Goal: Task Accomplishment & Management: Use online tool/utility

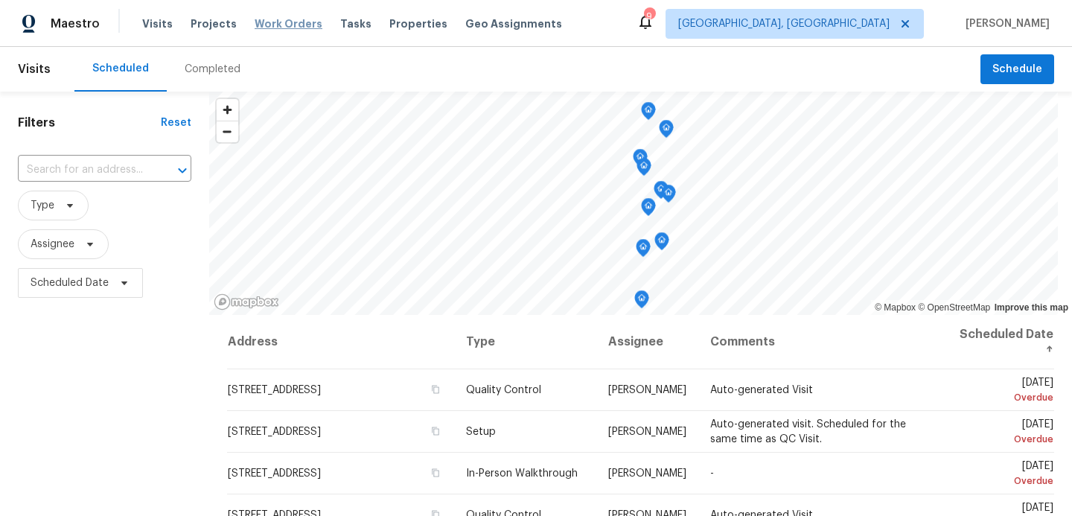
click at [258, 16] on span "Work Orders" at bounding box center [289, 23] width 68 height 15
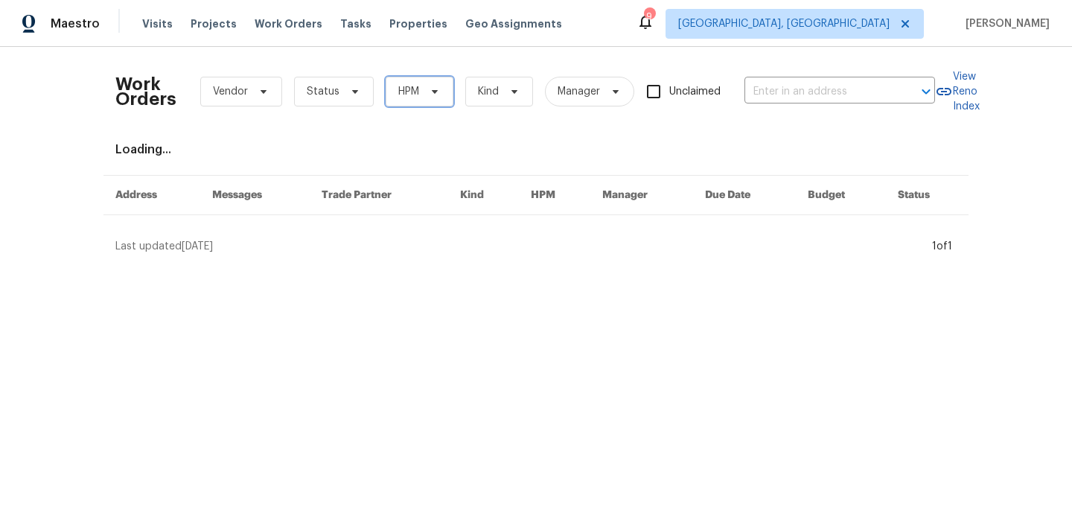
click at [411, 94] on span "HPM" at bounding box center [408, 91] width 21 height 15
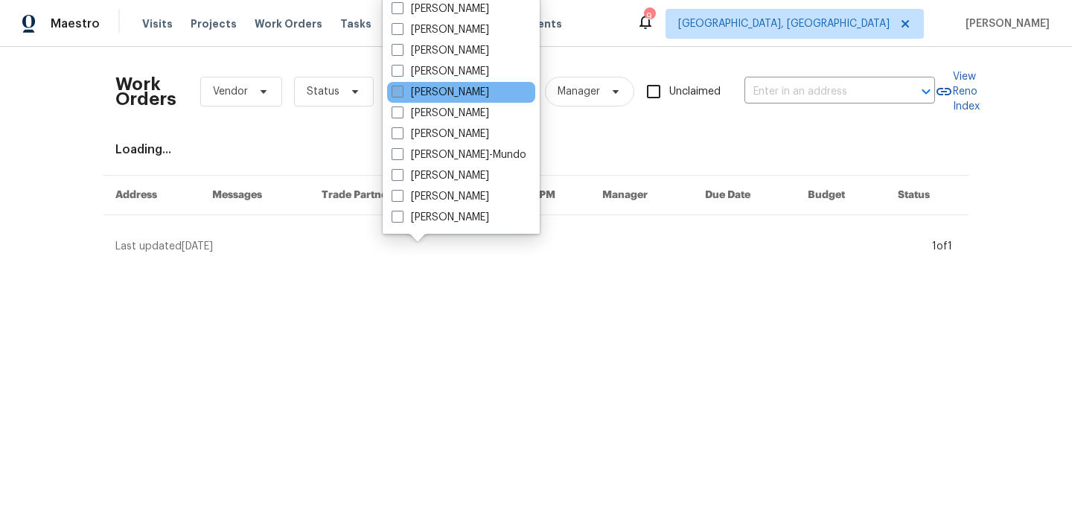
click at [398, 86] on span at bounding box center [398, 92] width 12 height 12
click at [398, 86] on input "[PERSON_NAME]" at bounding box center [397, 90] width 10 height 10
checkbox input "true"
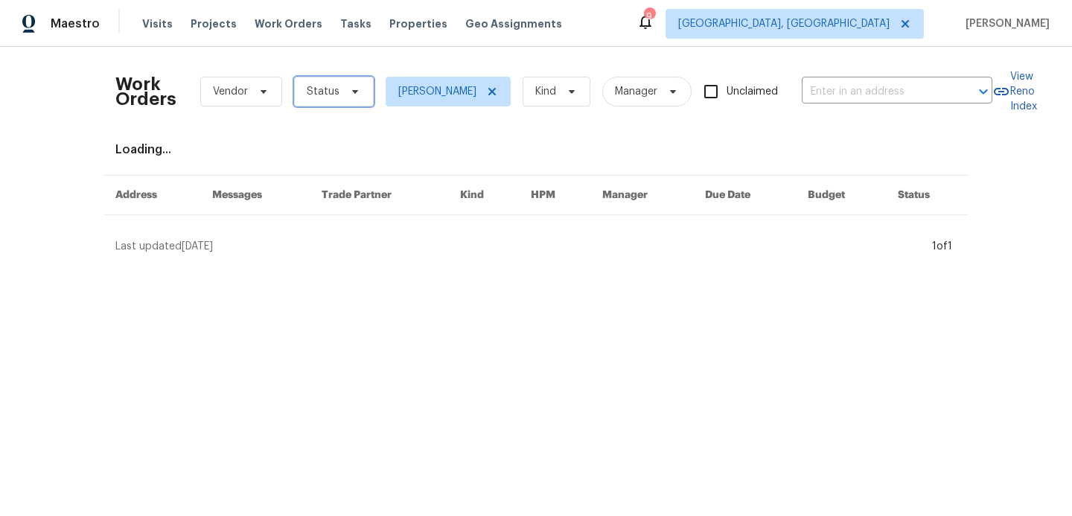
click at [327, 89] on span "Status" at bounding box center [323, 91] width 33 height 15
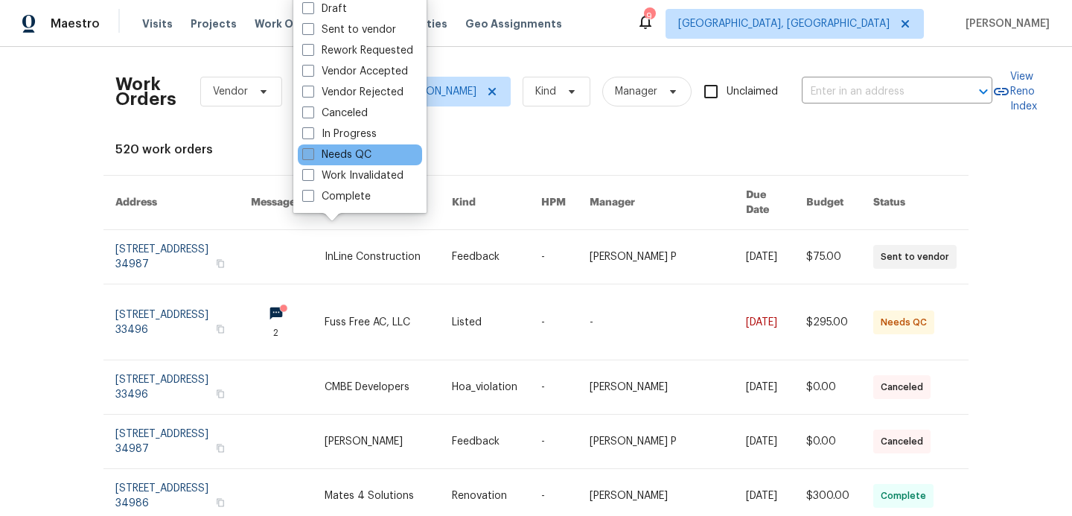
click at [313, 155] on span at bounding box center [308, 154] width 12 height 12
click at [312, 155] on input "Needs QC" at bounding box center [307, 152] width 10 height 10
checkbox input "true"
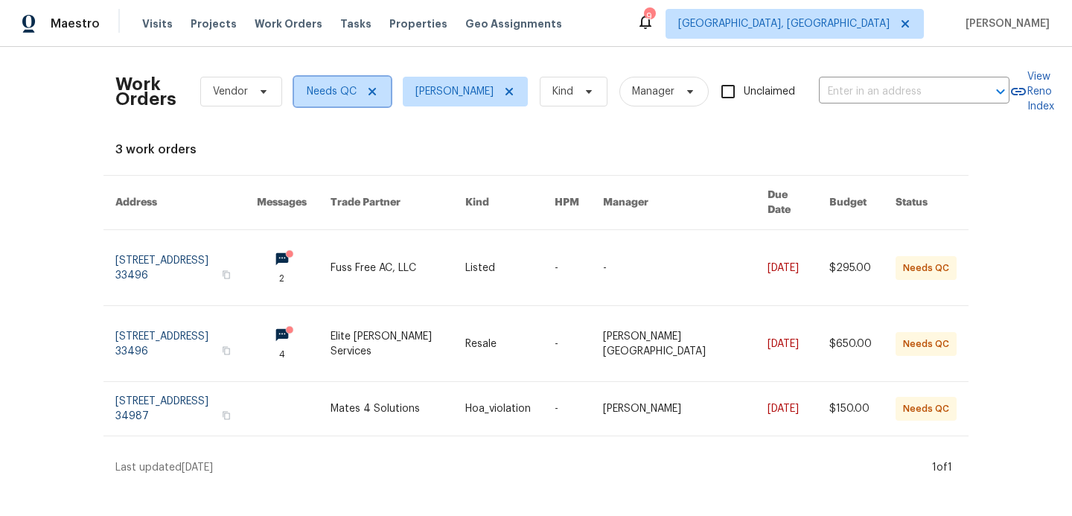
click at [371, 98] on span "Needs QC" at bounding box center [342, 92] width 97 height 30
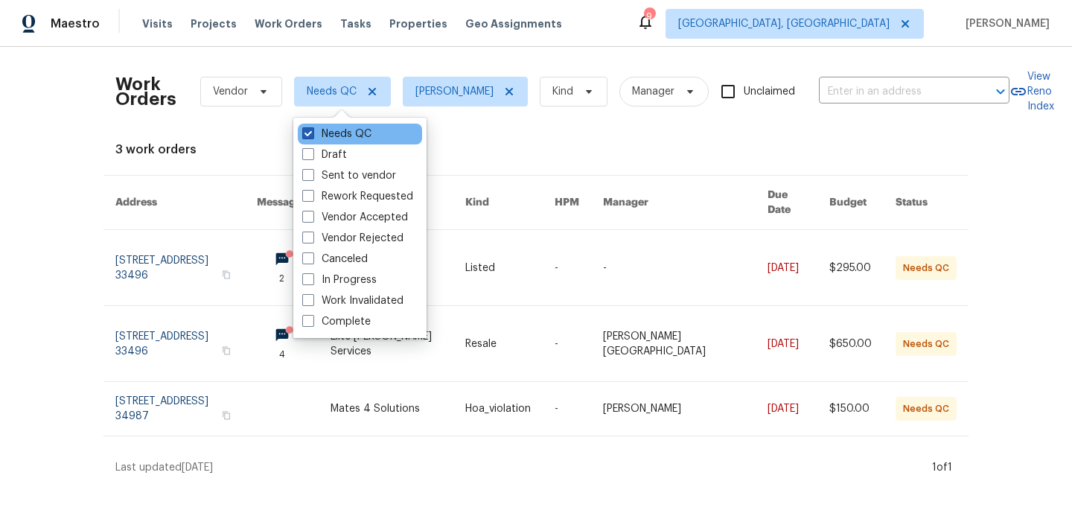
click at [308, 139] on span at bounding box center [308, 133] width 12 height 12
click at [308, 136] on input "Needs QC" at bounding box center [307, 132] width 10 height 10
checkbox input "false"
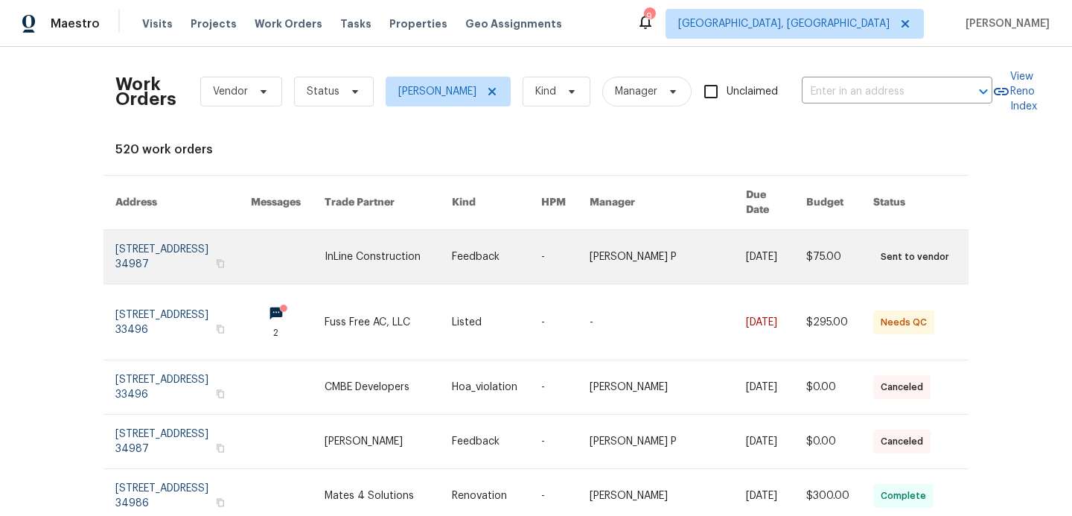
click at [227, 240] on link at bounding box center [183, 257] width 136 height 54
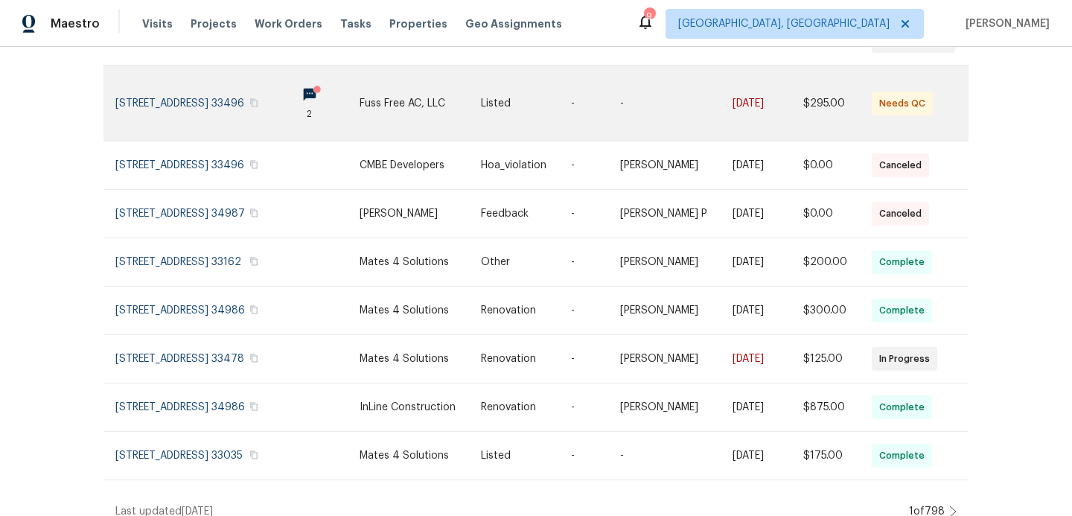
scroll to position [252, 0]
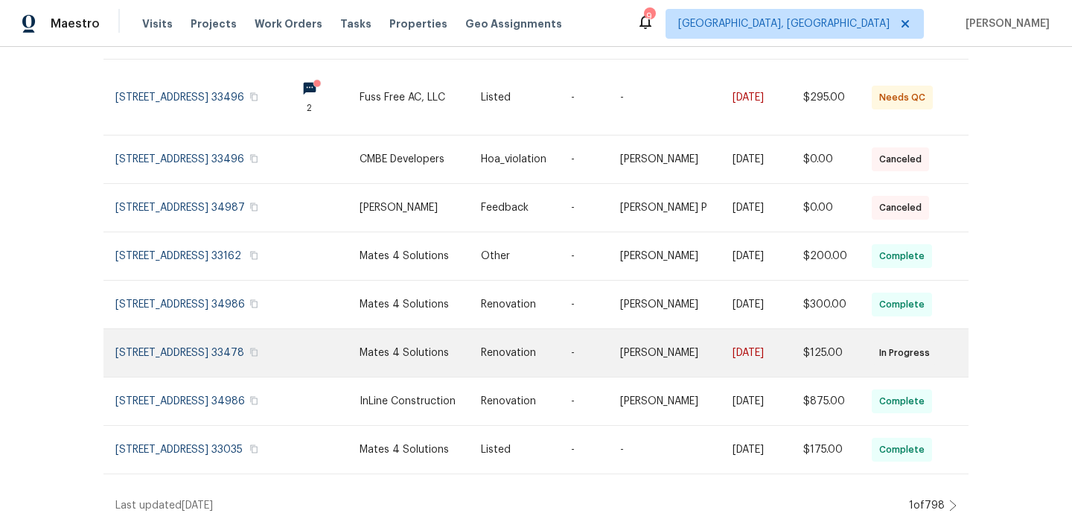
click at [314, 378] on td at bounding box center [310, 353] width 74 height 48
click at [273, 377] on link at bounding box center [199, 353] width 169 height 48
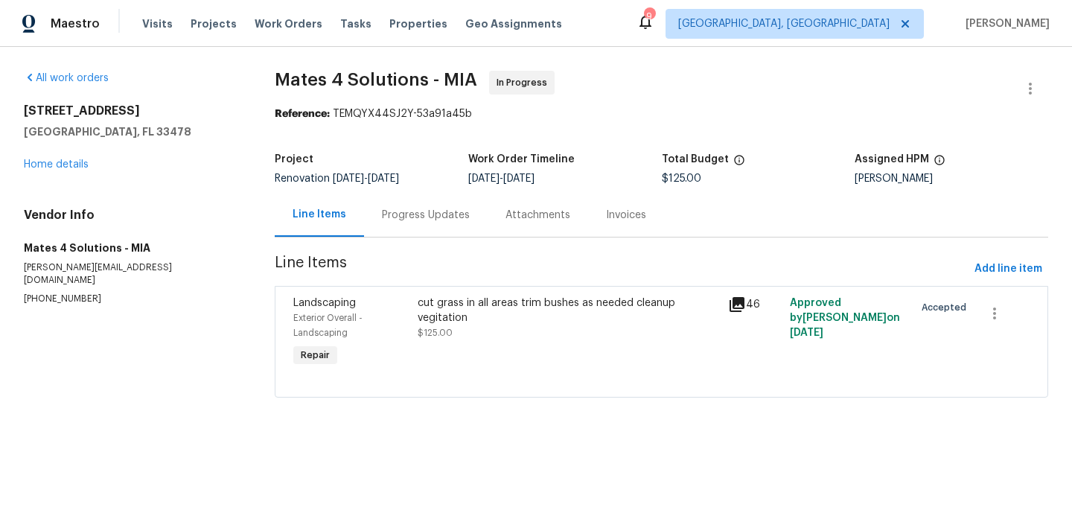
click at [453, 314] on div "cut grass in all areas trim bushes as needed cleanup vegitation" at bounding box center [569, 311] width 302 height 30
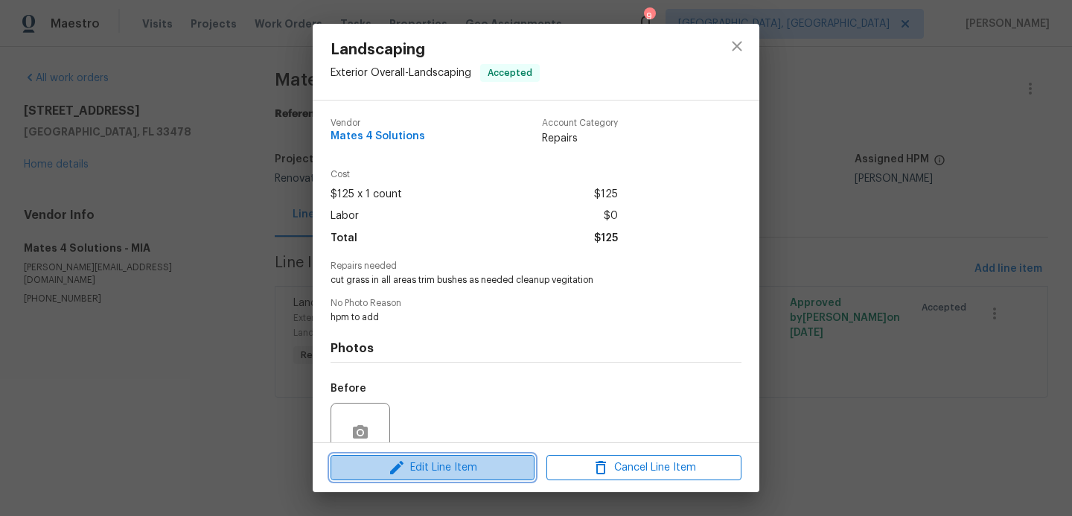
click at [422, 472] on span "Edit Line Item" at bounding box center [432, 468] width 195 height 19
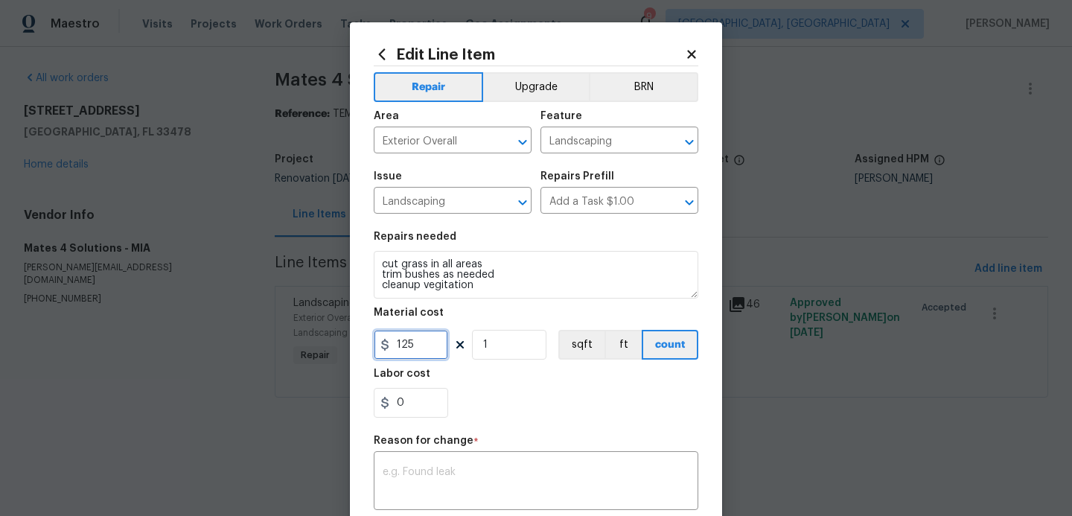
click at [425, 346] on input "125" at bounding box center [411, 345] width 74 height 30
type input "200"
click at [417, 477] on textarea at bounding box center [536, 482] width 307 height 31
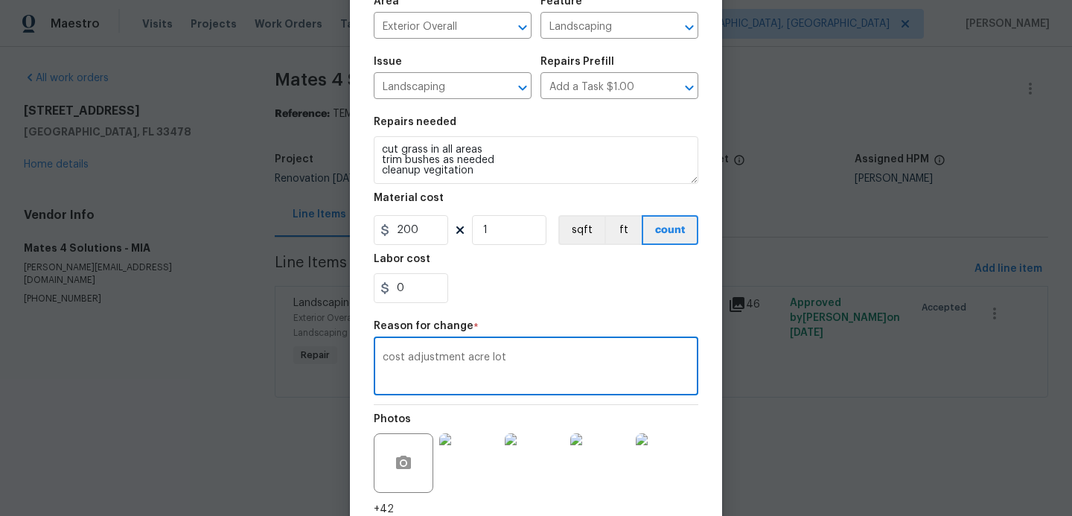
scroll to position [222, 0]
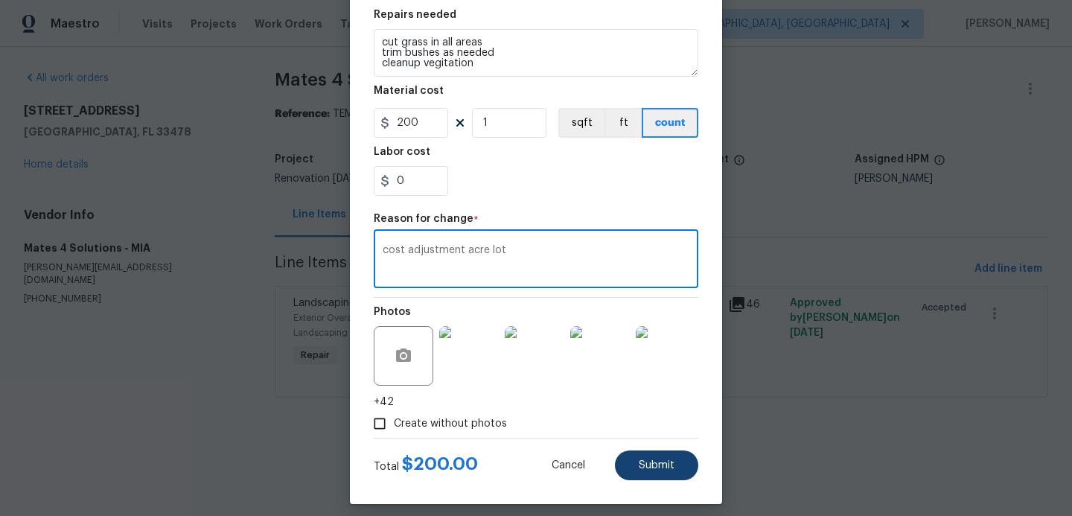
type textarea "cost adjustment acre lot"
click at [650, 469] on span "Submit" at bounding box center [657, 465] width 36 height 11
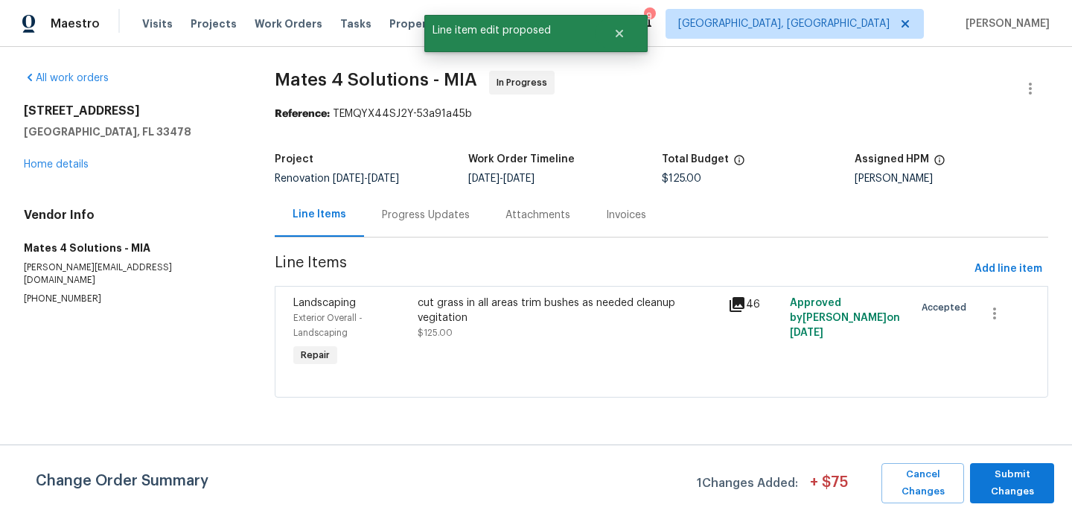
scroll to position [0, 0]
click at [994, 485] on span "Submit Changes" at bounding box center [1012, 483] width 69 height 34
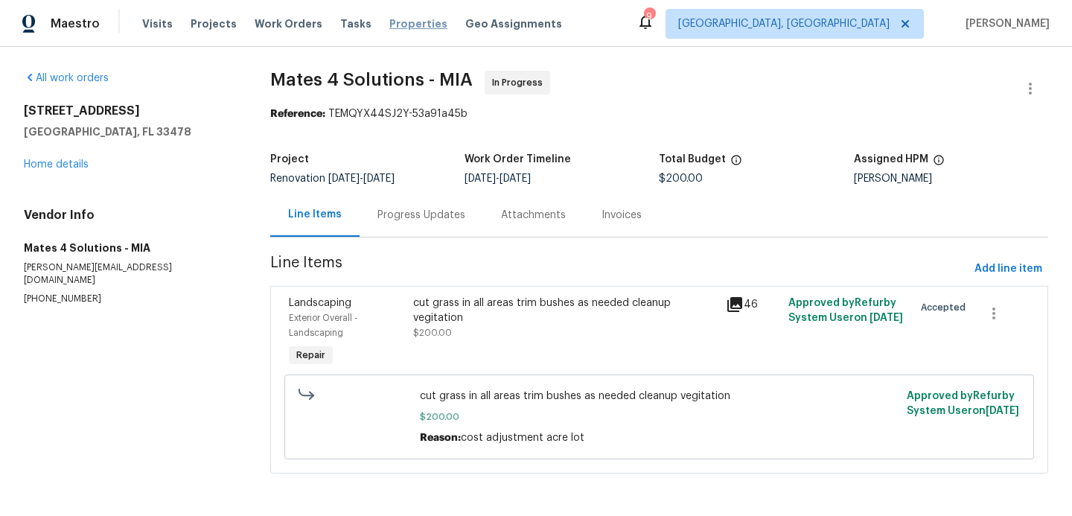
click at [406, 23] on span "Properties" at bounding box center [419, 23] width 58 height 15
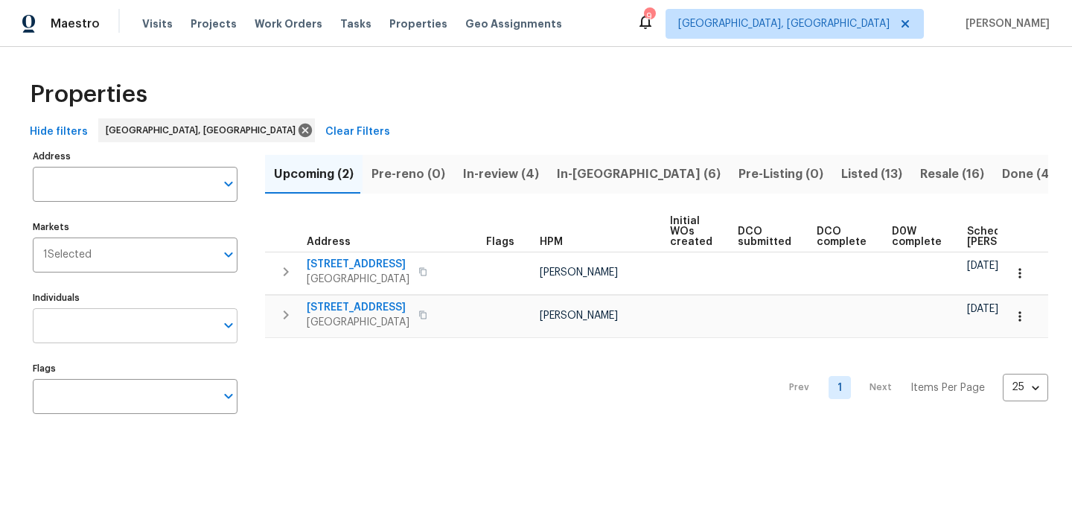
click at [124, 326] on input "Individuals" at bounding box center [124, 325] width 182 height 35
type input "[PERSON_NAME]"
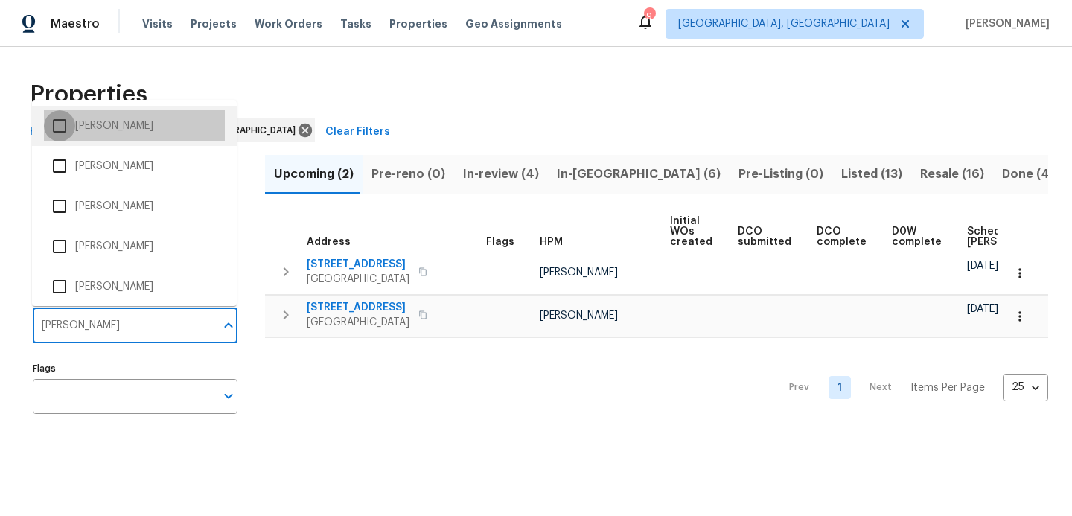
click at [60, 122] on input "checkbox" at bounding box center [59, 125] width 31 height 31
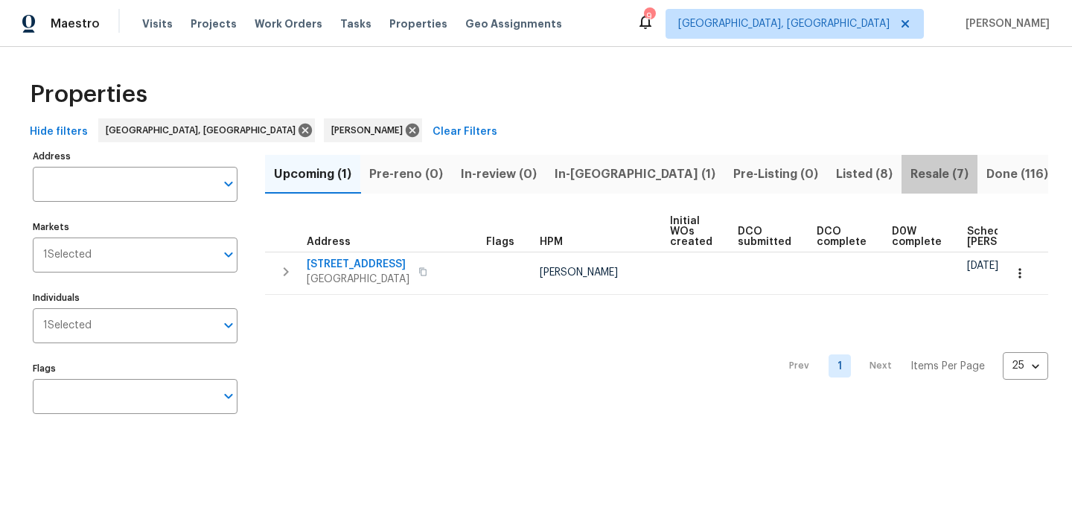
click at [911, 176] on span "Resale (7)" at bounding box center [940, 174] width 58 height 21
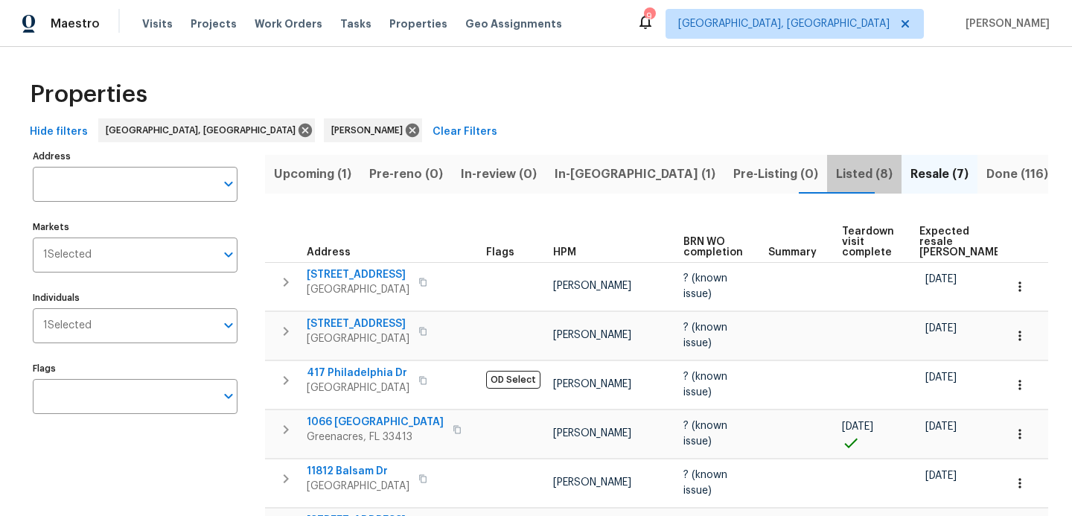
click at [836, 173] on span "Listed (8)" at bounding box center [864, 174] width 57 height 21
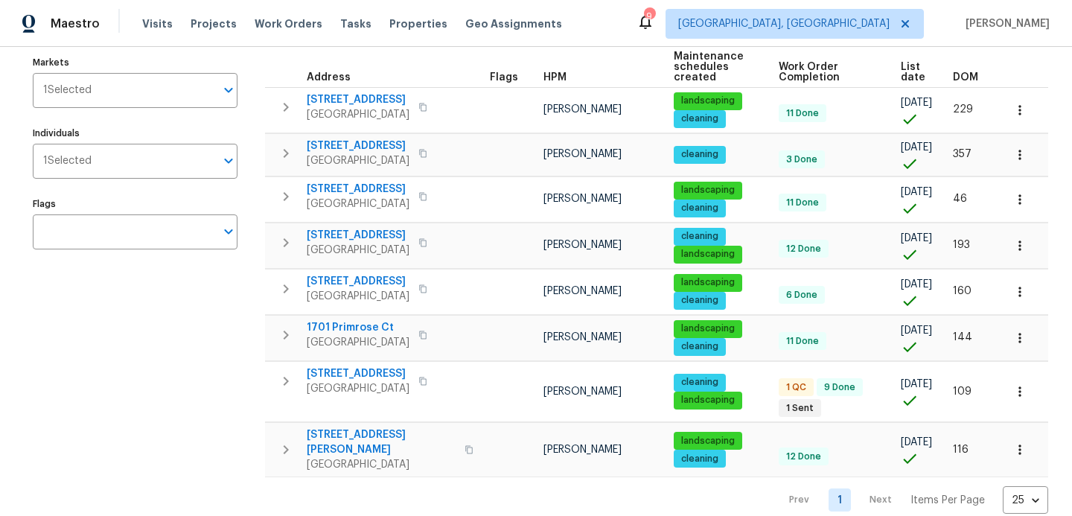
scroll to position [186, 0]
